Goal: Transaction & Acquisition: Purchase product/service

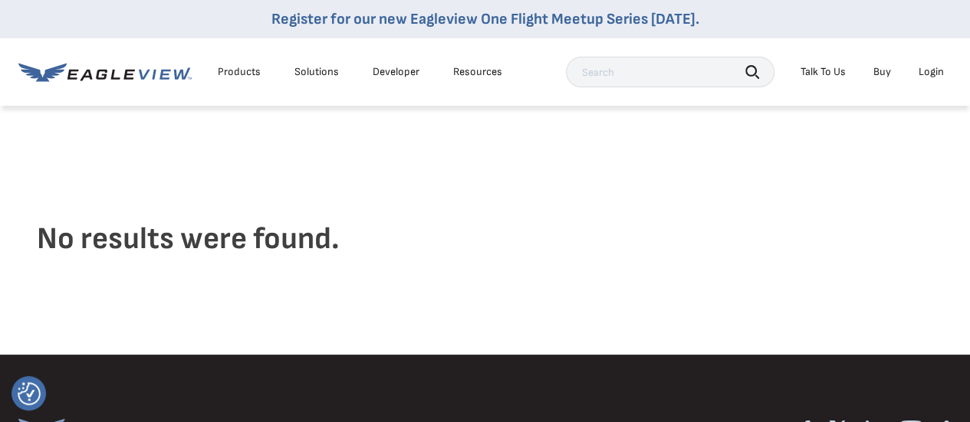
click at [246, 71] on div "Products" at bounding box center [239, 72] width 43 height 14
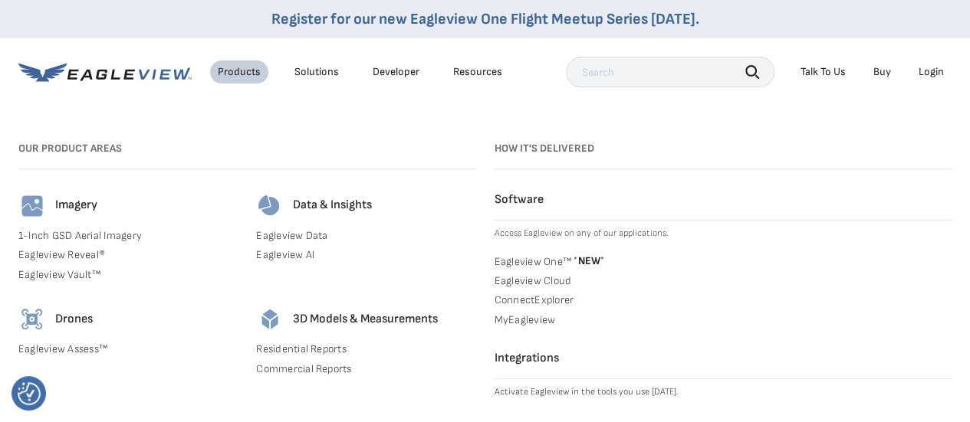
scroll to position [93, 0]
click at [307, 349] on link "Residential Reports" at bounding box center [365, 350] width 219 height 14
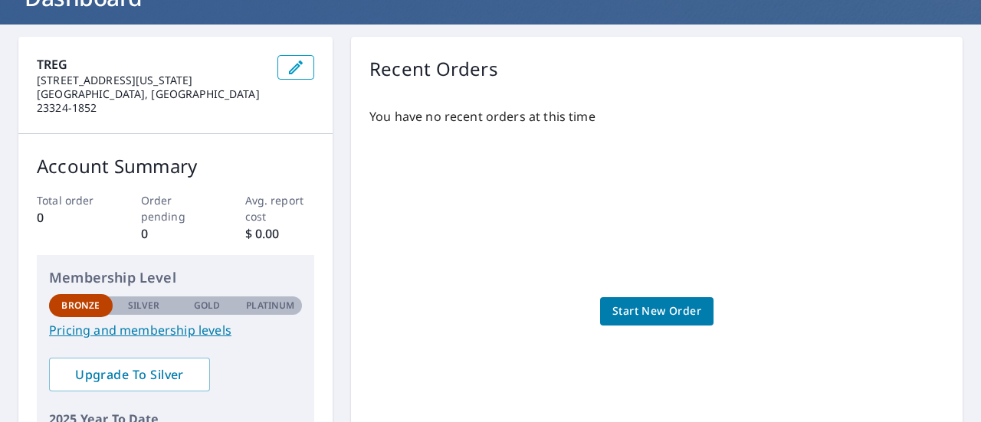
scroll to position [113, 0]
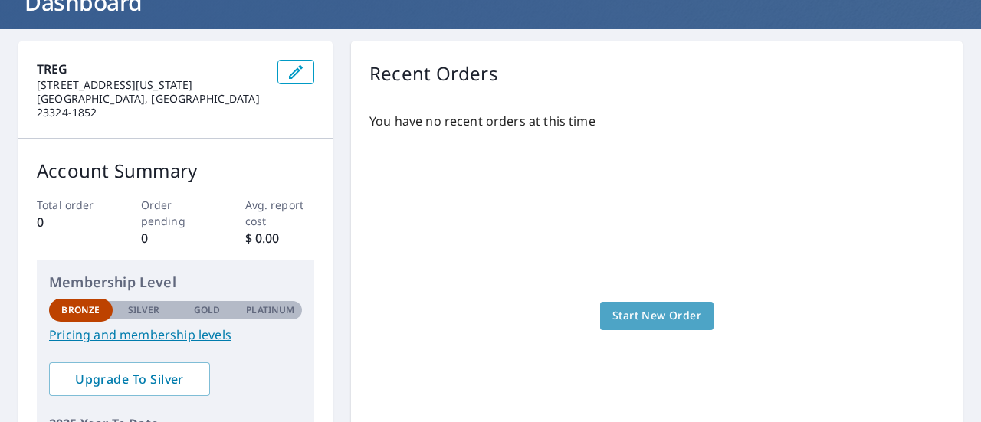
click at [645, 312] on span "Start New Order" at bounding box center [656, 316] width 89 height 19
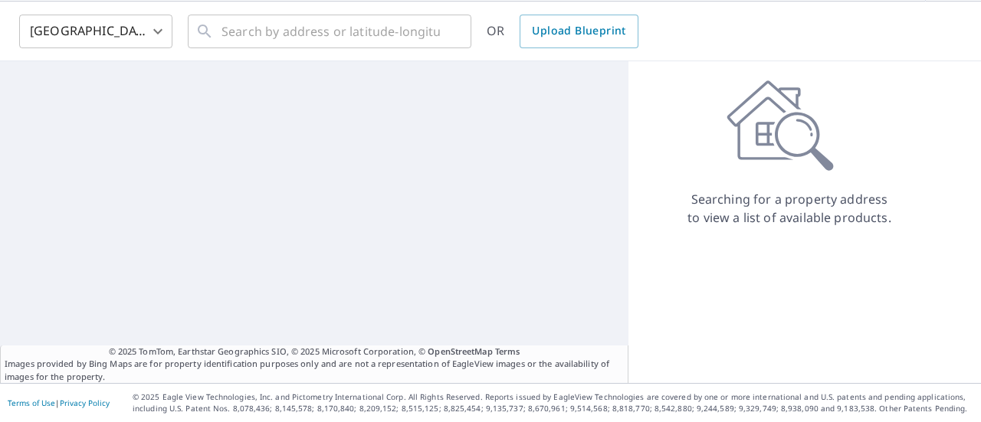
scroll to position [27, 0]
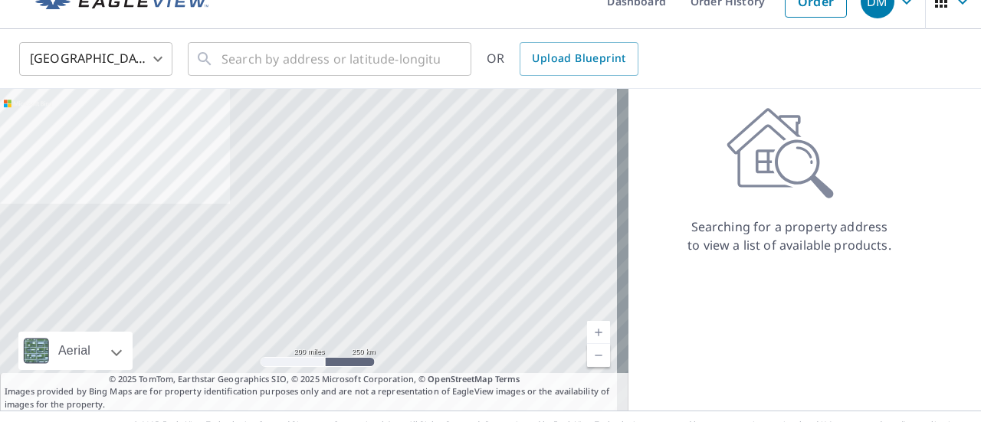
click at [596, 241] on div at bounding box center [314, 250] width 629 height 322
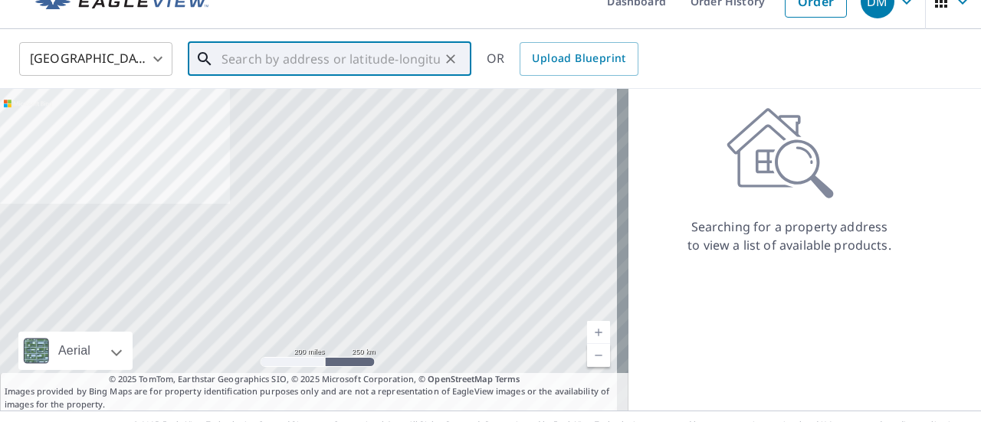
click at [251, 64] on input "text" at bounding box center [331, 59] width 218 height 43
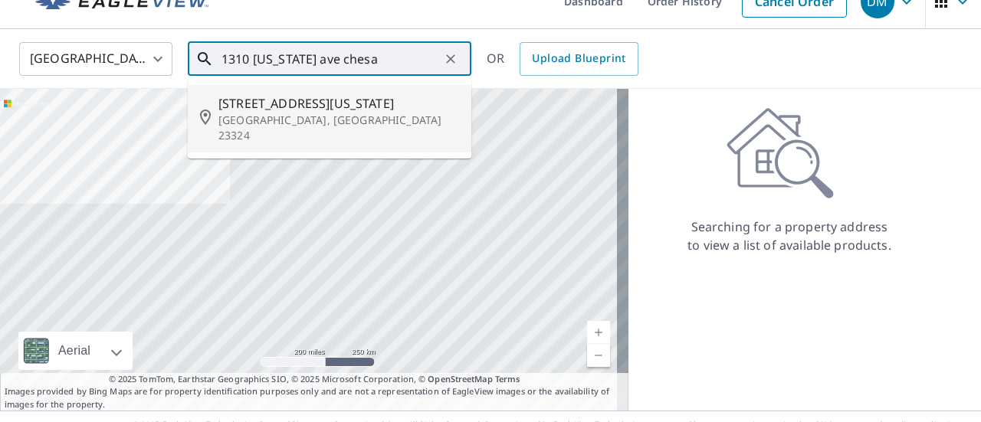
click at [340, 122] on p "[GEOGRAPHIC_DATA], [GEOGRAPHIC_DATA] 23324" at bounding box center [338, 128] width 241 height 31
type input "[STREET_ADDRESS][US_STATE]"
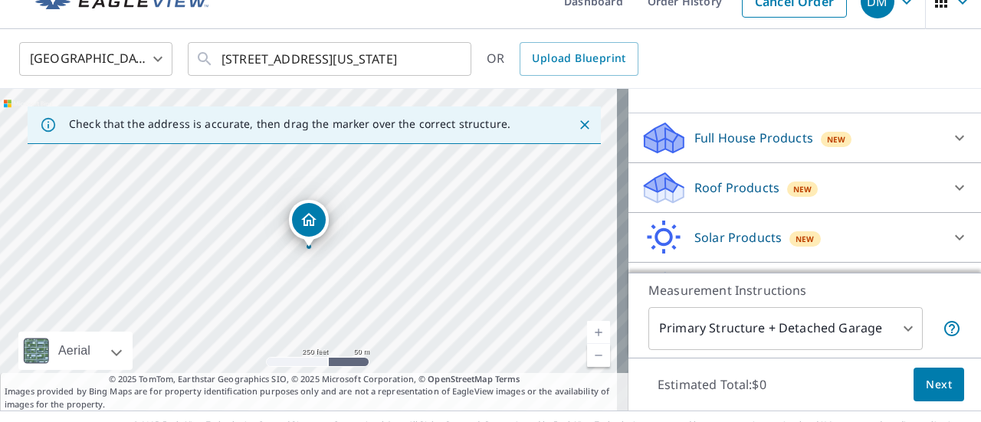
scroll to position [172, 0]
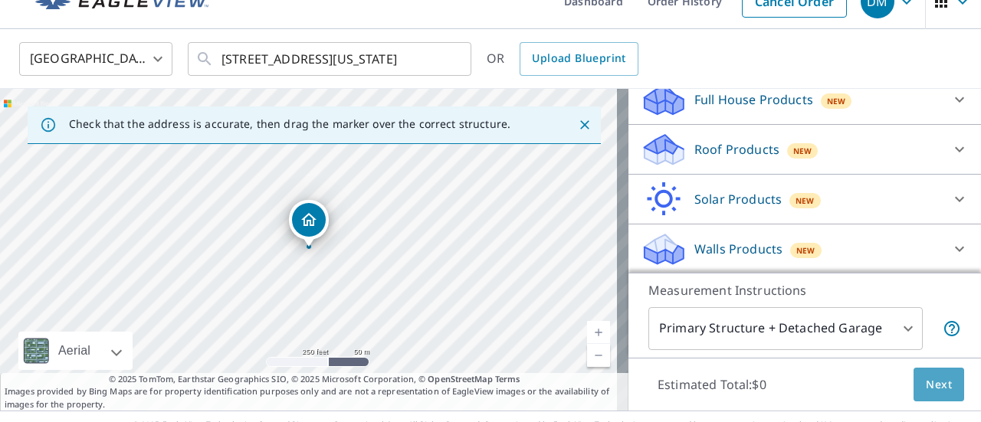
click at [926, 378] on span "Next" at bounding box center [939, 385] width 26 height 19
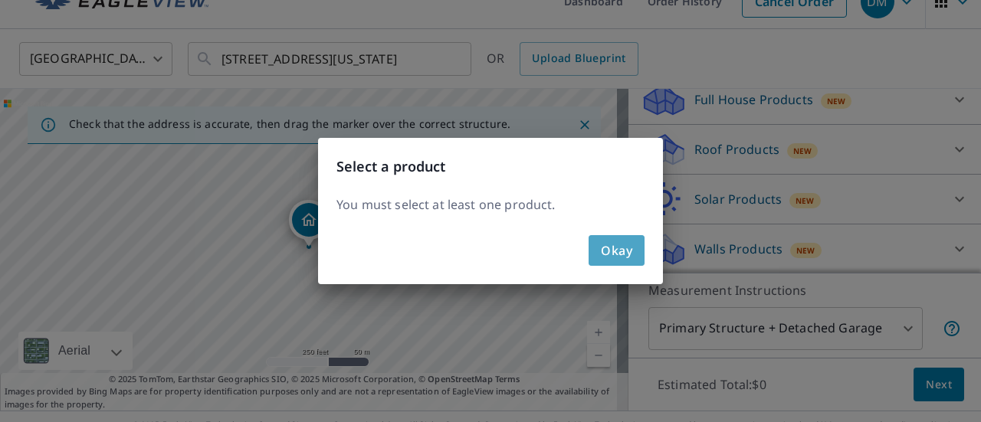
click at [628, 253] on span "Okay" at bounding box center [616, 250] width 31 height 21
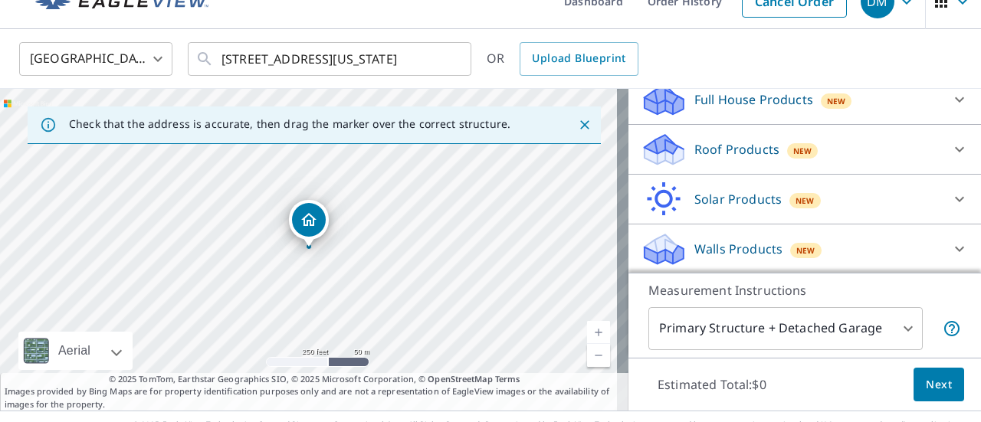
click at [854, 140] on div "Roof Products New" at bounding box center [791, 150] width 300 height 36
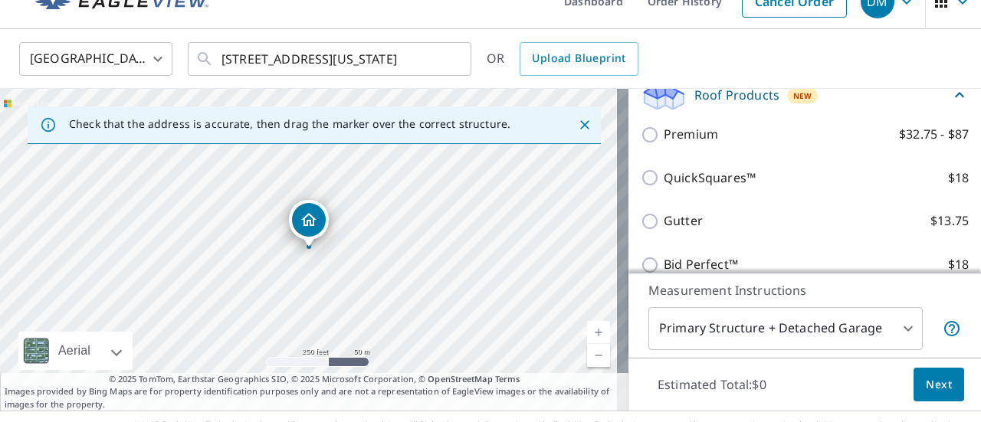
scroll to position [228, 0]
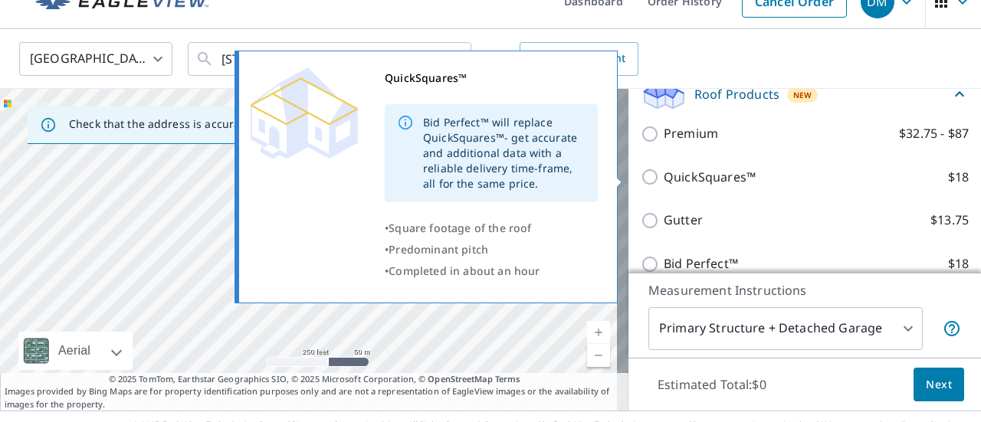
click at [707, 181] on p "QuickSquares™" at bounding box center [710, 177] width 92 height 19
click at [664, 181] on input "QuickSquares™ $18" at bounding box center [652, 177] width 23 height 18
checkbox input "true"
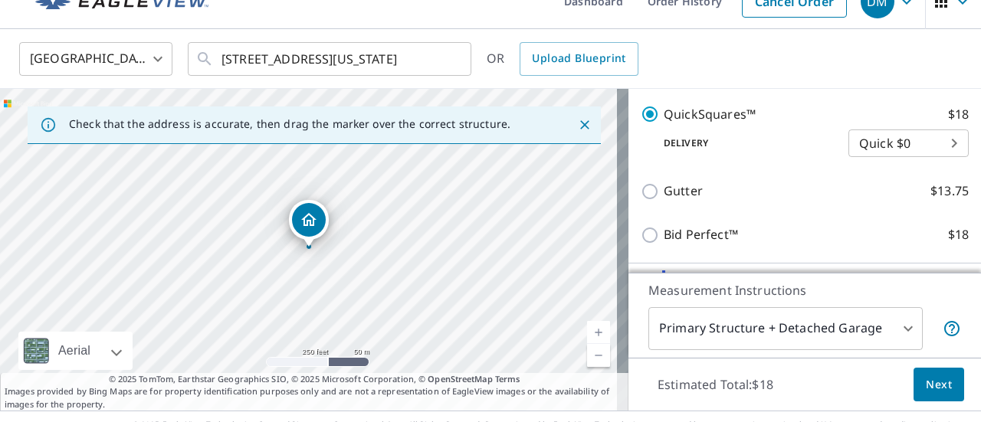
scroll to position [315, 0]
click at [930, 381] on span "Next" at bounding box center [939, 385] width 26 height 19
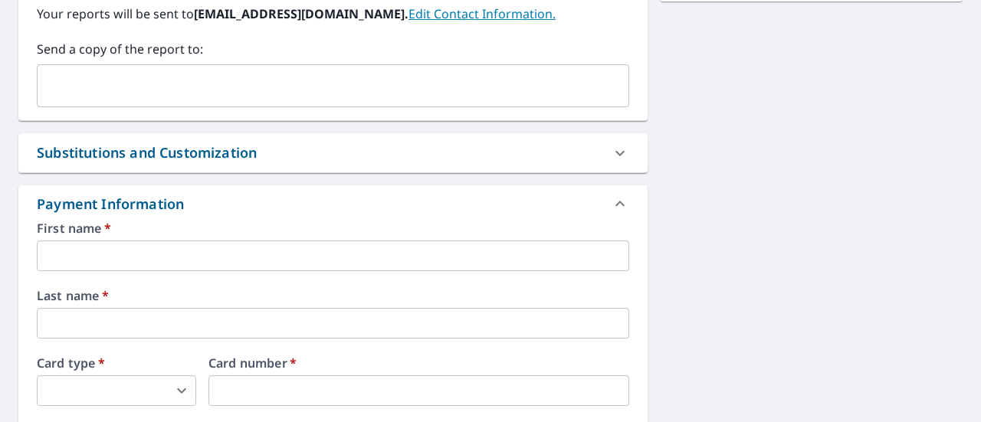
scroll to position [507, 0]
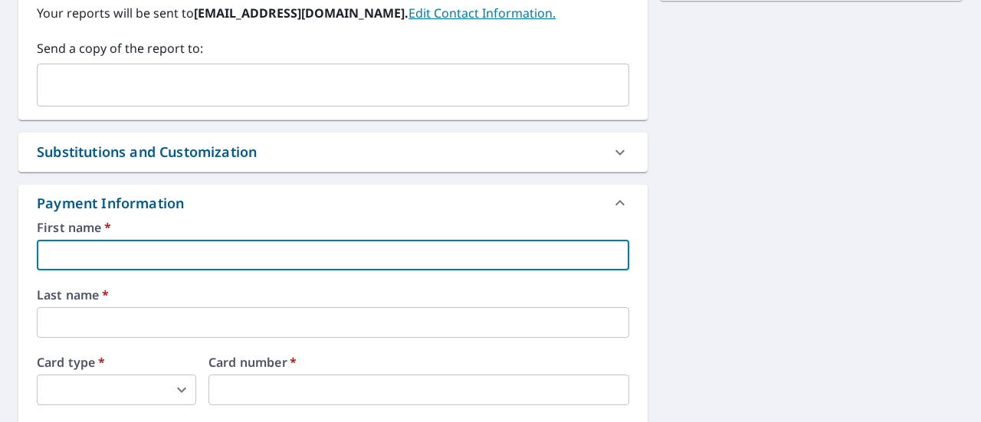
click at [402, 250] on input "text" at bounding box center [333, 255] width 593 height 31
type input "Devin"
type input "devinpeyton.minnaar@gmail.com"
type input "Minnaar"
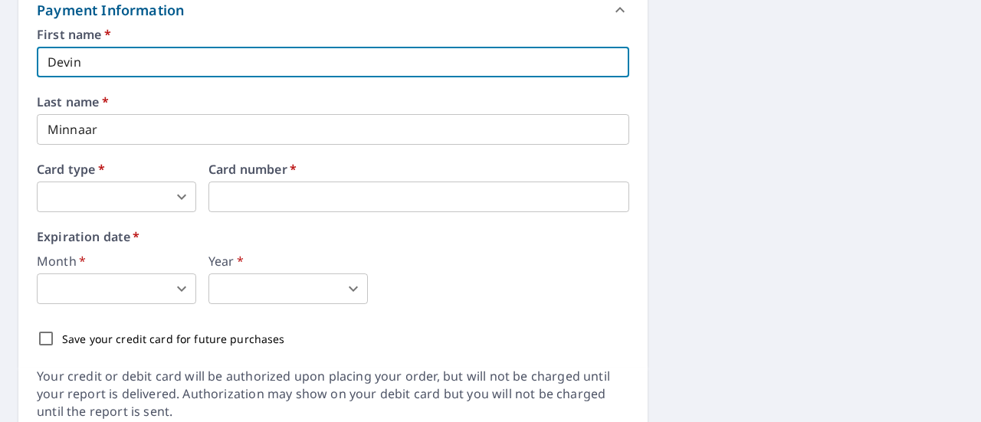
scroll to position [701, 0]
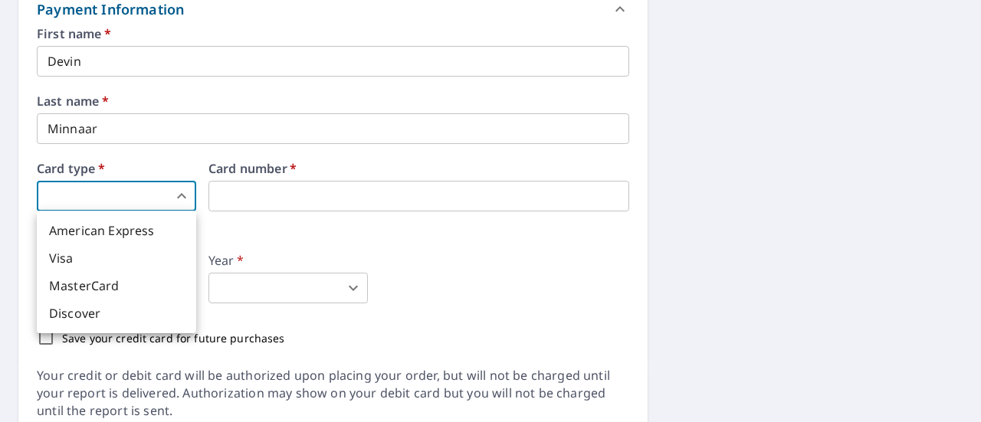
click at [164, 186] on body "DM DM Dashboard Order History Cancel Order DM Dashboard / Finalize Order Finali…" at bounding box center [490, 211] width 981 height 422
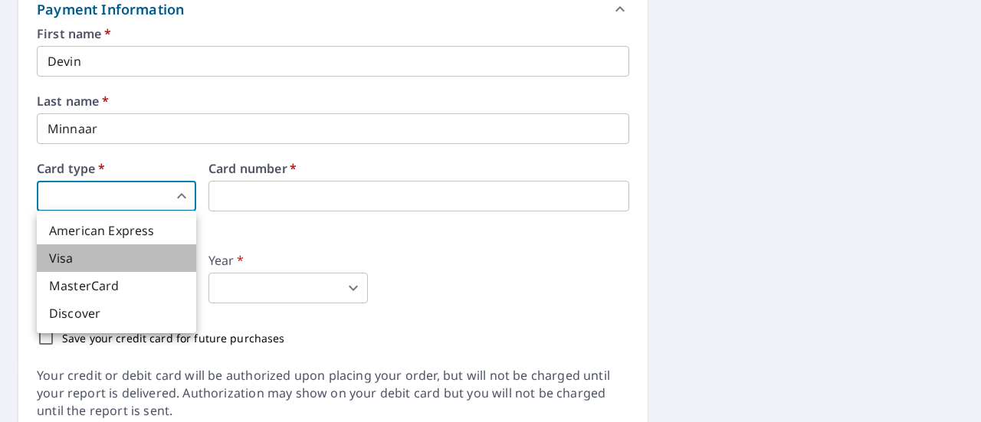
click at [140, 261] on li "Visa" at bounding box center [116, 259] width 159 height 28
type input "2"
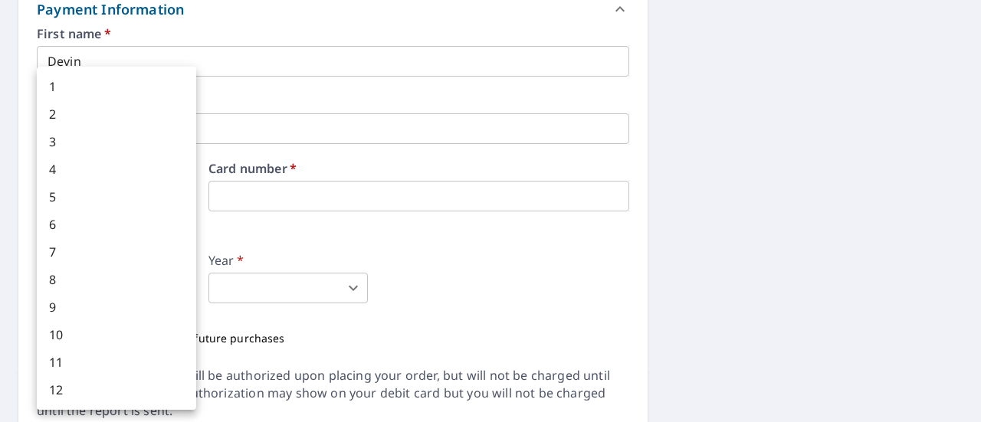
click at [88, 300] on body "DM DM Dashboard Order History Cancel Order DM Dashboard / Finalize Order Finali…" at bounding box center [490, 211] width 981 height 422
